Goal: Navigation & Orientation: Find specific page/section

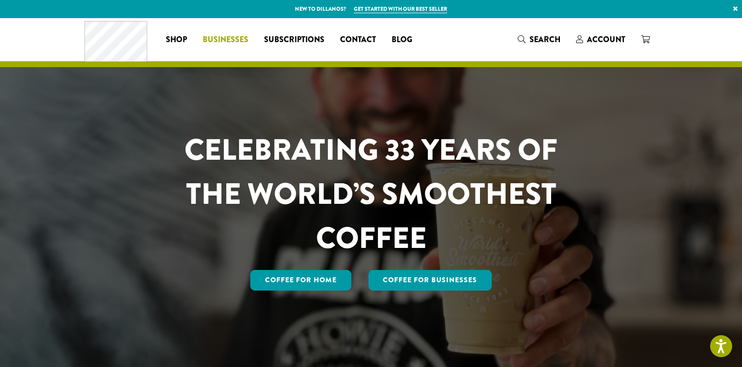
click at [234, 35] on span "Businesses" at bounding box center [226, 40] width 46 height 12
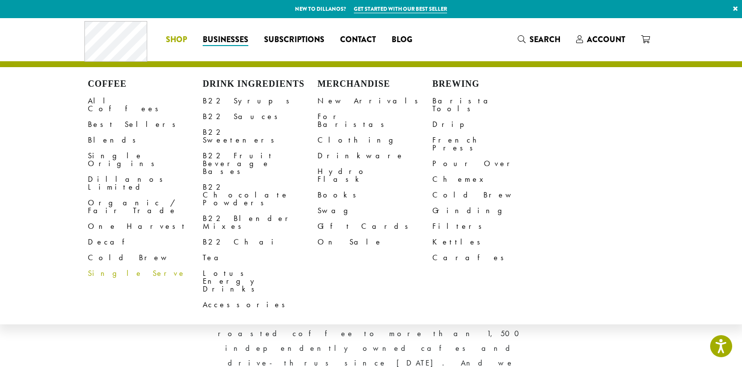
click at [182, 39] on li "Coffee All Coffees Best Sellers Blends Single Origins Dillanos Limited Organic …" at bounding box center [176, 40] width 37 height 16
click at [204, 102] on link "B22 Syrups" at bounding box center [260, 101] width 115 height 16
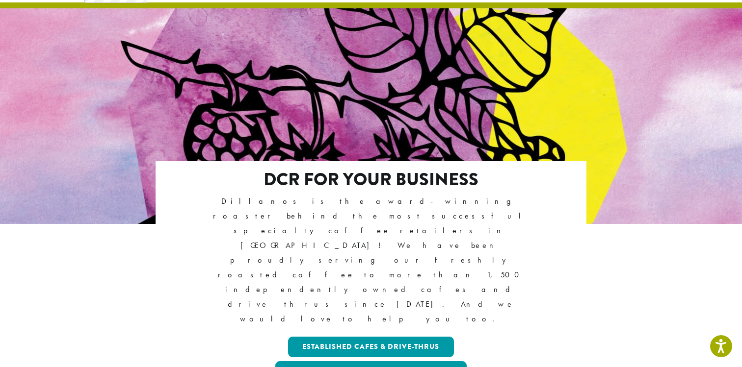
scroll to position [62, 0]
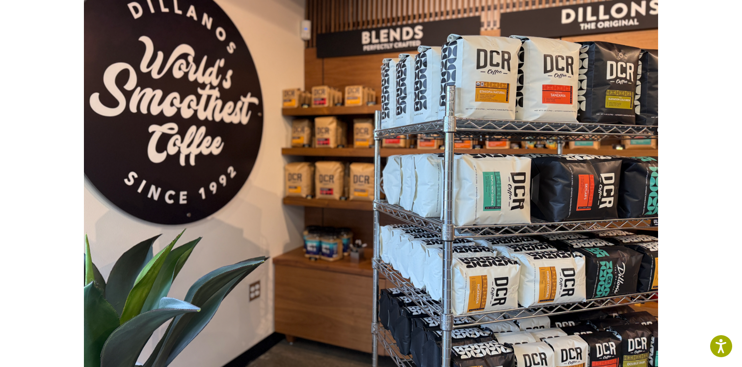
scroll to position [375, 0]
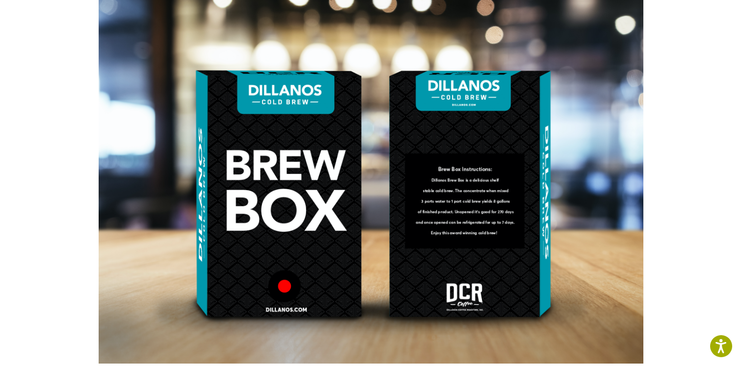
scroll to position [259, 0]
